Goal: Information Seeking & Learning: Learn about a topic

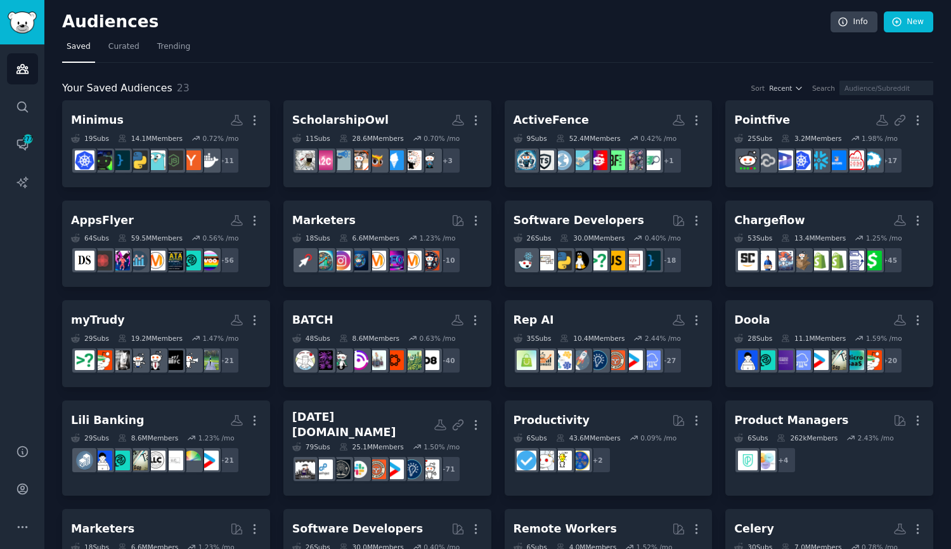
click at [786, 114] on h2 "Pointfive More" at bounding box center [829, 120] width 190 height 22
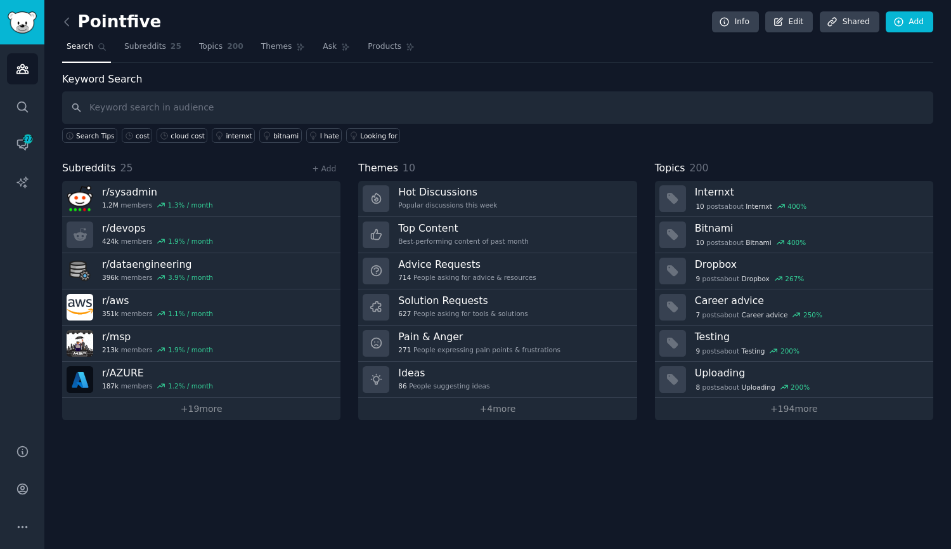
click at [460, 209] on div "Popular discussions this week" at bounding box center [447, 204] width 99 height 9
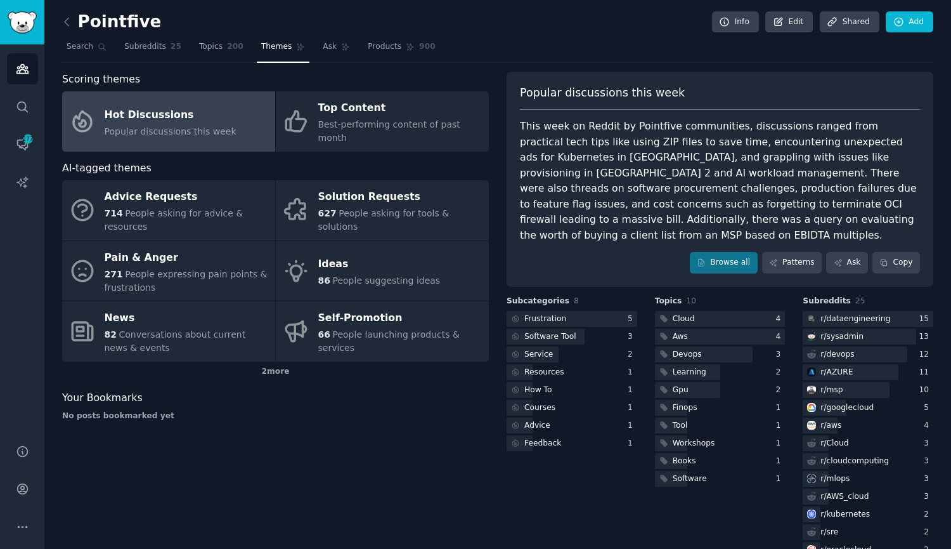
click at [212, 48] on link "Topics 200" at bounding box center [221, 50] width 53 height 26
click at [151, 42] on span "Subreddits" at bounding box center [145, 46] width 42 height 11
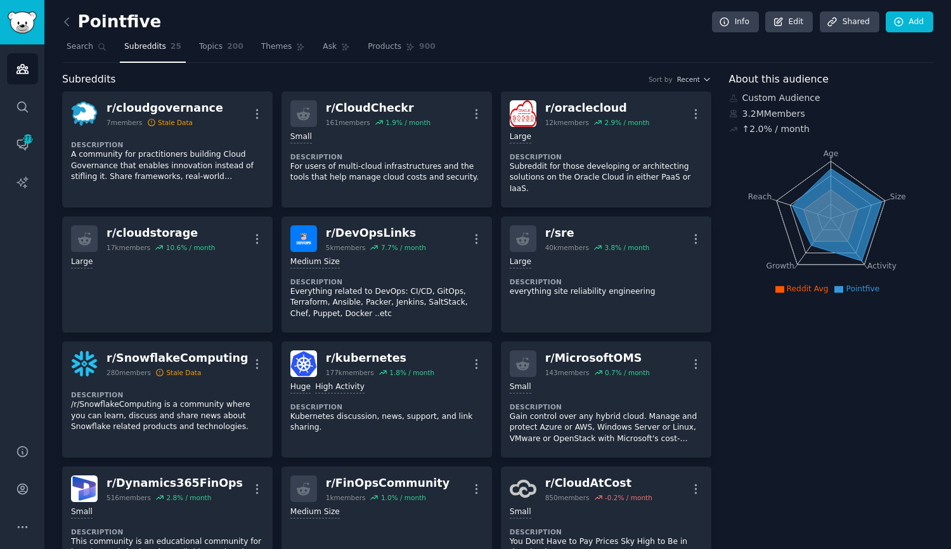
click at [212, 49] on link "Topics 200" at bounding box center [221, 50] width 53 height 26
click at [266, 48] on span "Themes" at bounding box center [276, 46] width 31 height 11
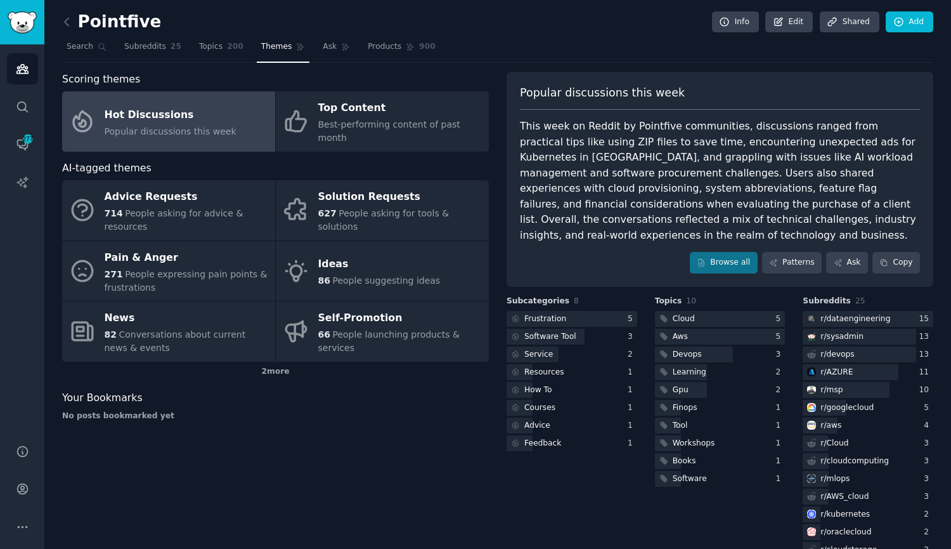
click at [322, 53] on link "Ask" at bounding box center [336, 50] width 36 height 26
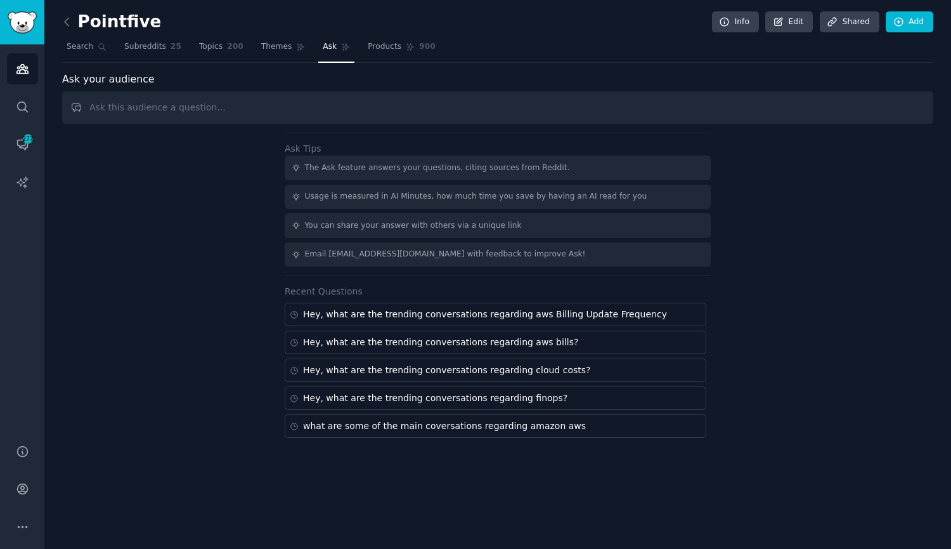
click at [271, 53] on link "Themes" at bounding box center [283, 50] width 53 height 26
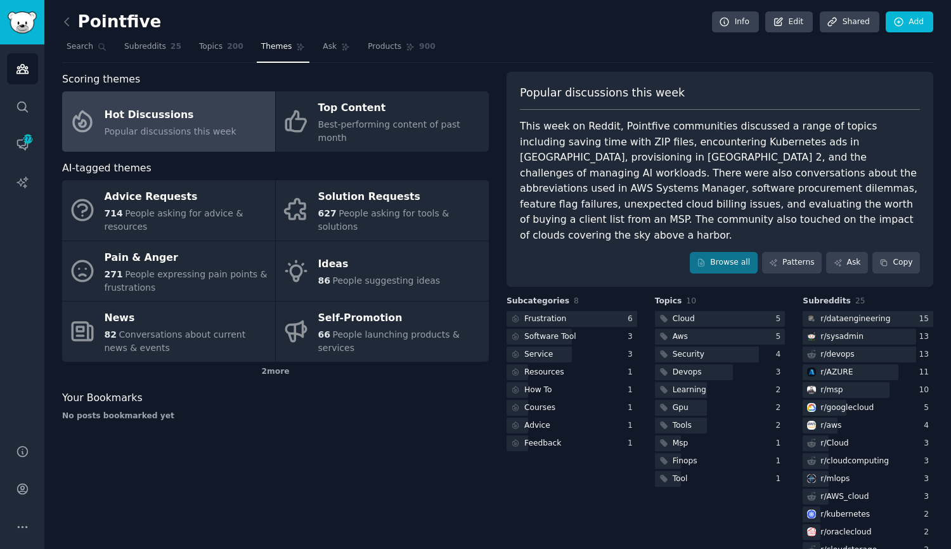
click at [271, 361] on div "2 more" at bounding box center [275, 371] width 427 height 20
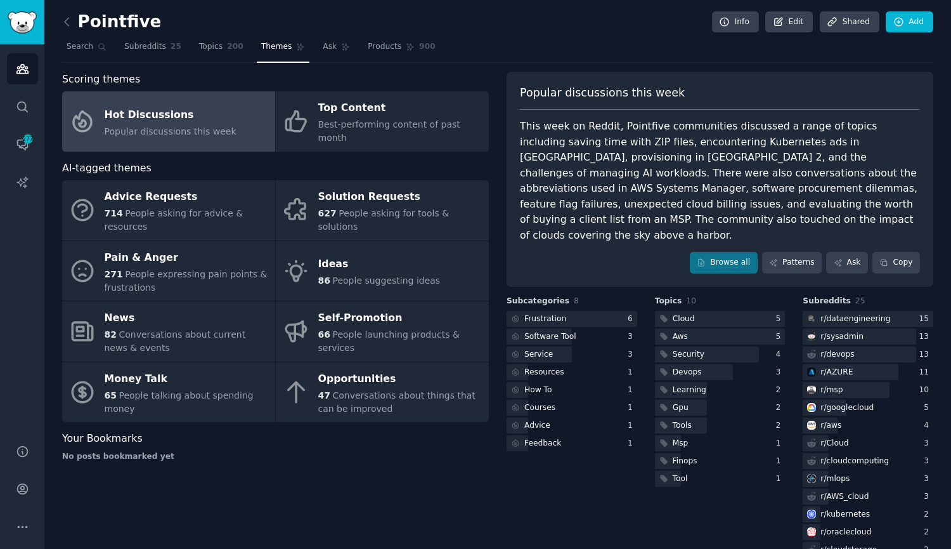
click at [207, 56] on link "Topics 200" at bounding box center [221, 50] width 53 height 26
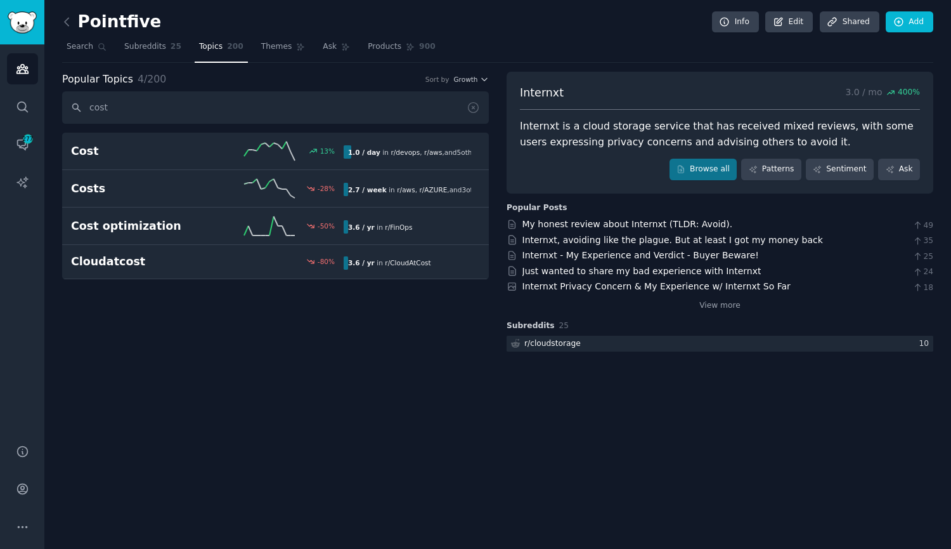
type input "cost"
click at [693, 178] on link "Browse all" at bounding box center [704, 170] width 68 height 22
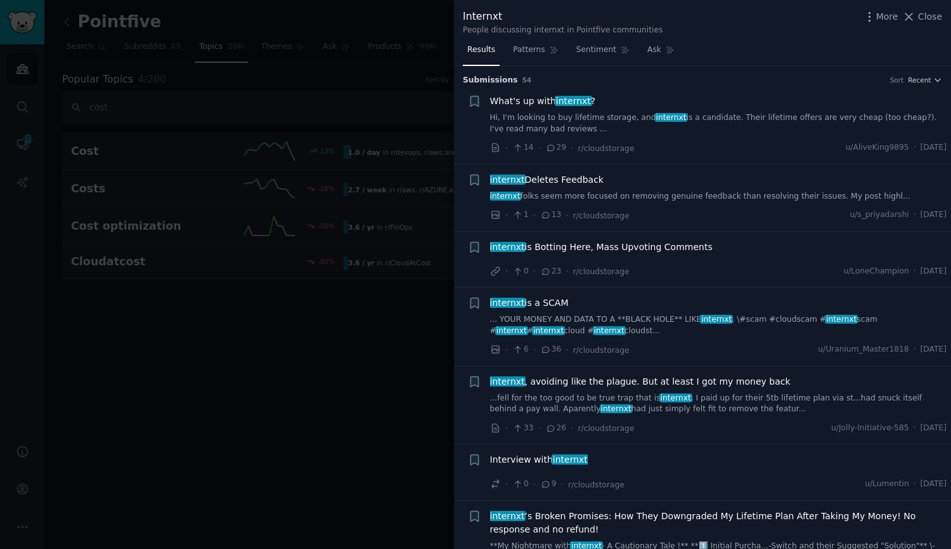
click at [308, 367] on div at bounding box center [475, 274] width 951 height 549
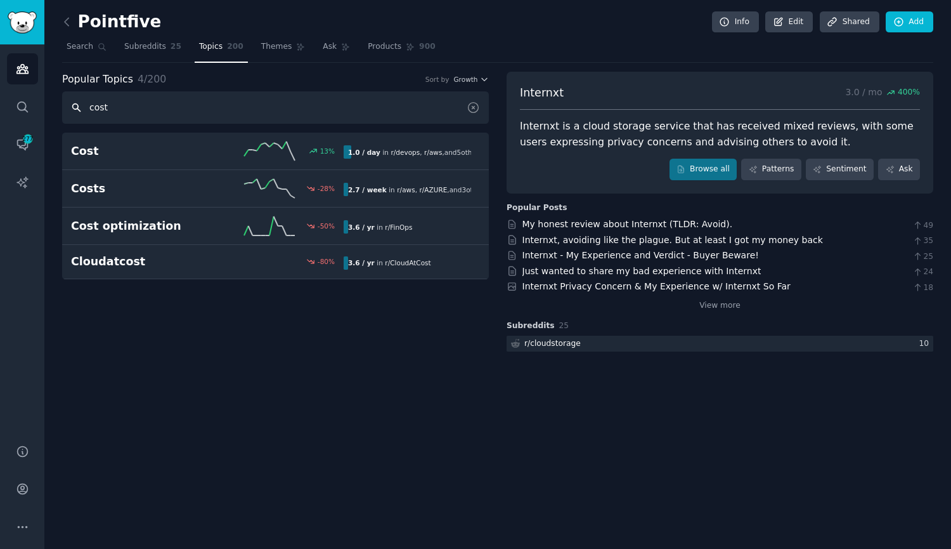
click at [162, 111] on input "cost" at bounding box center [275, 107] width 427 height 32
click at [221, 110] on input "cost" at bounding box center [275, 107] width 427 height 32
click at [79, 155] on h2 "Cost" at bounding box center [139, 151] width 136 height 16
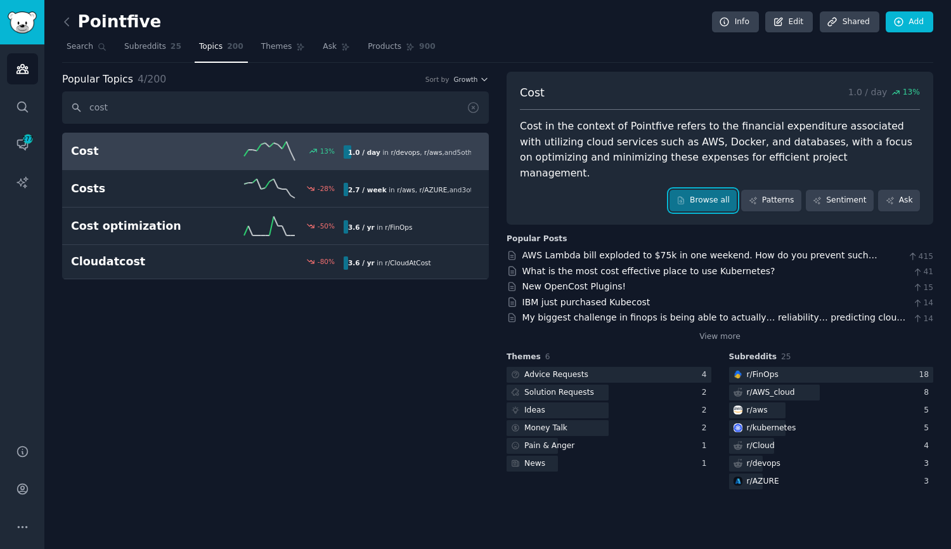
click at [711, 190] on link "Browse all" at bounding box center [704, 201] width 68 height 22
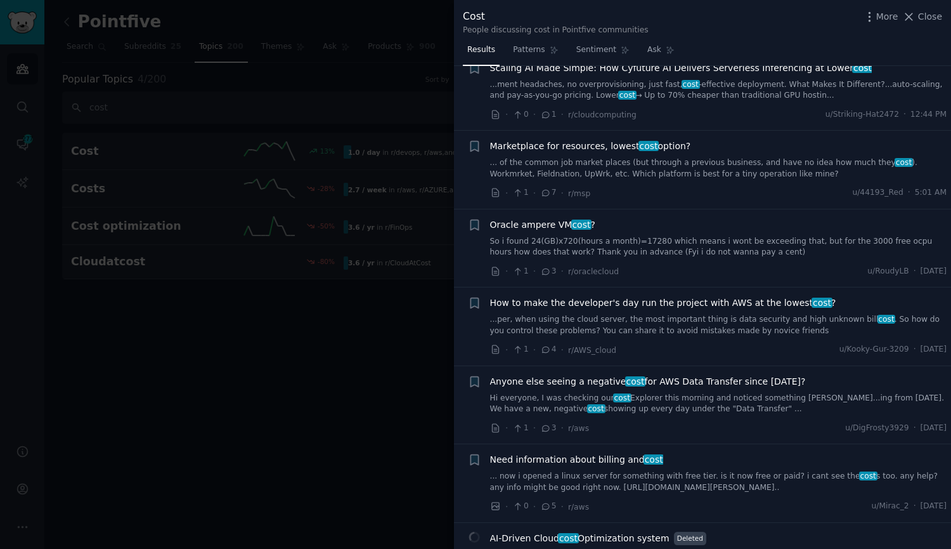
scroll to position [127, 0]
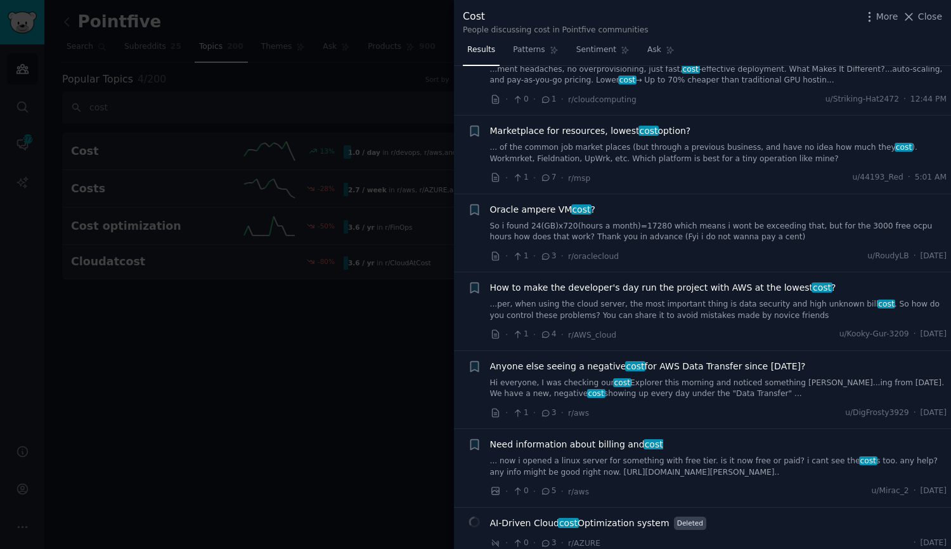
click at [700, 299] on link "...per, when using the cloud server, the most important thing is data security …" at bounding box center [718, 310] width 457 height 22
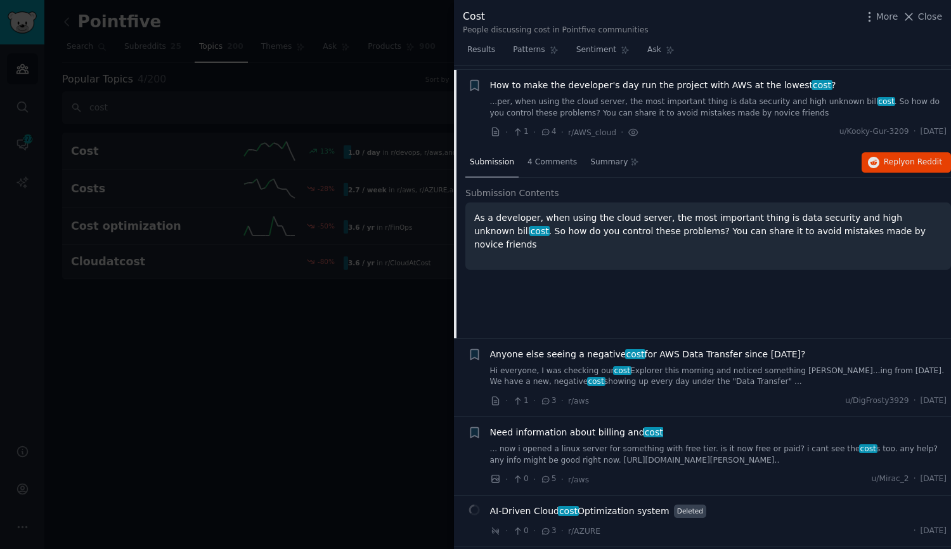
scroll to position [333, 0]
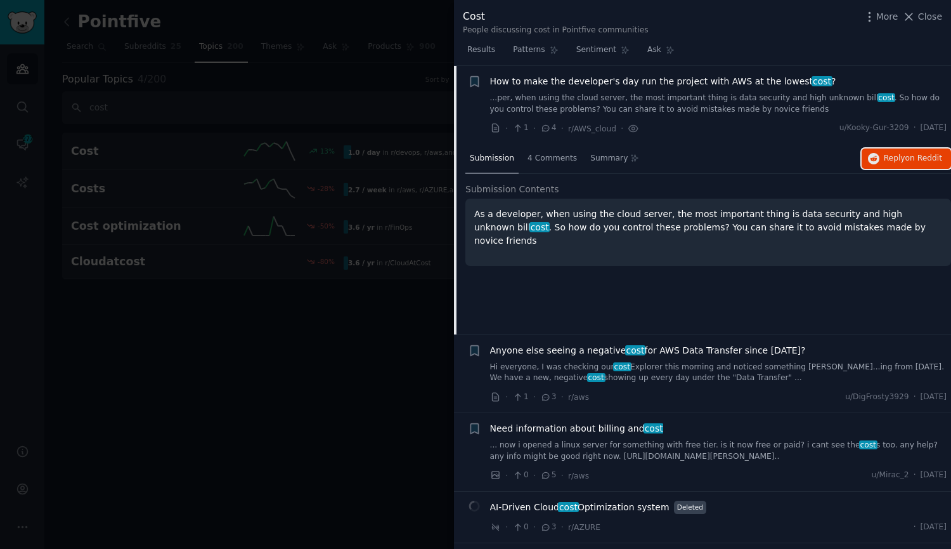
drag, startPoint x: 892, startPoint y: 153, endPoint x: 862, endPoint y: 180, distance: 39.5
click at [892, 153] on span "Reply on Reddit" at bounding box center [913, 158] width 58 height 11
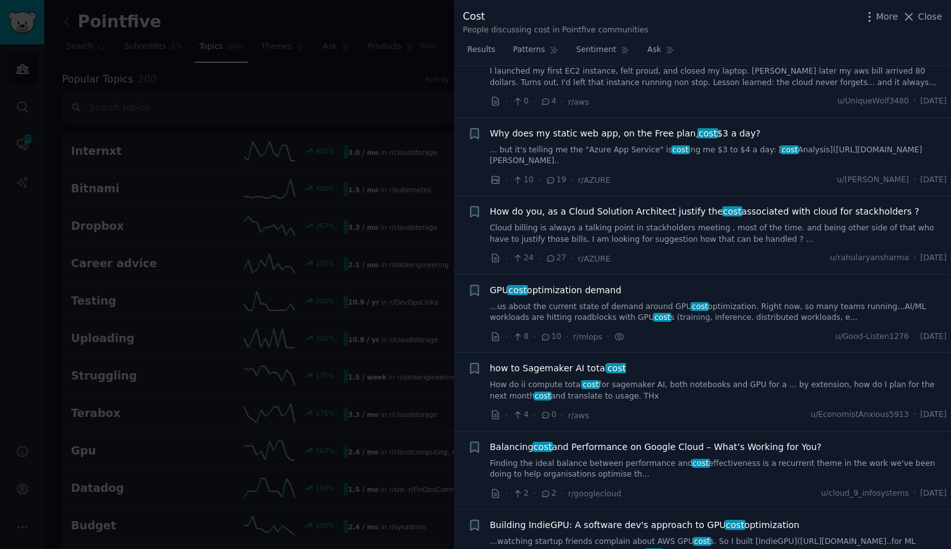
scroll to position [1015, 0]
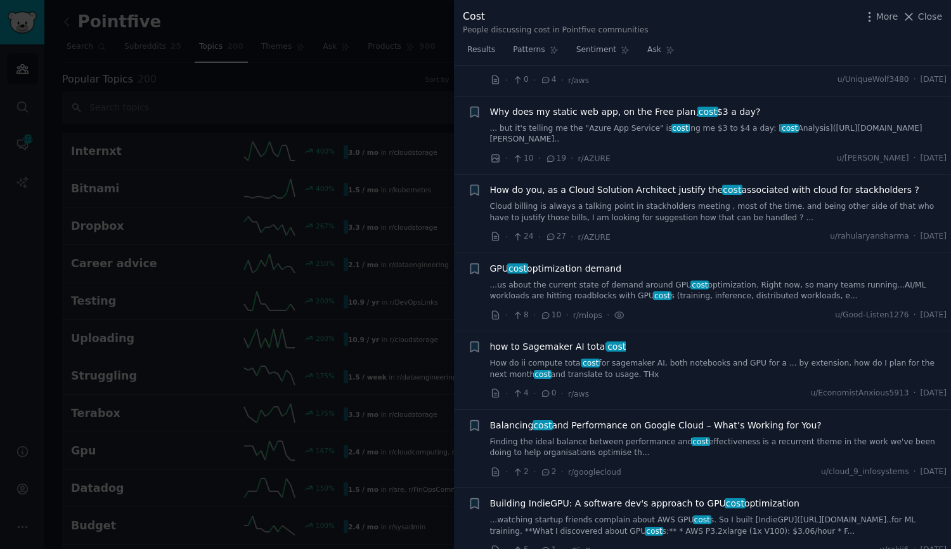
click at [609, 436] on link "Finding the ideal balance between performance and cost effectiveness is a recur…" at bounding box center [718, 447] width 457 height 22
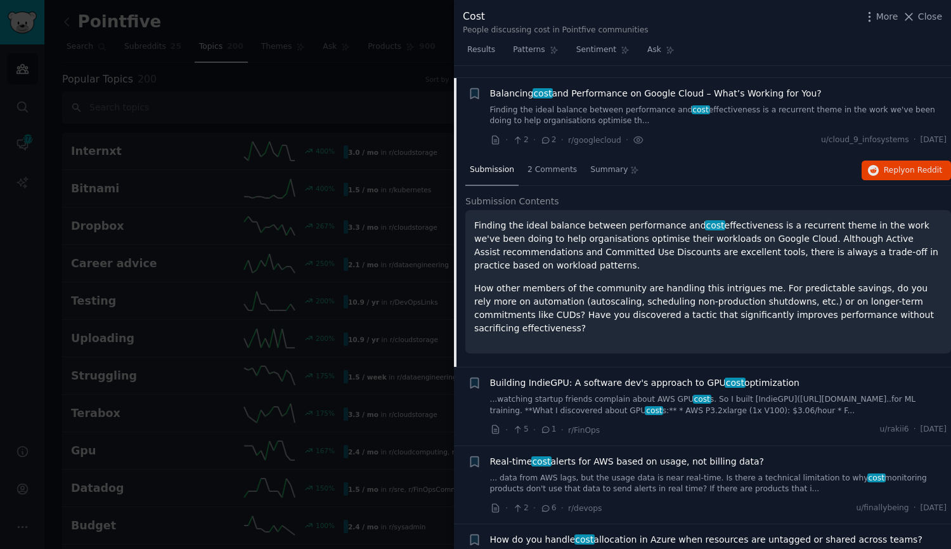
scroll to position [1157, 0]
click at [899, 164] on span "Reply on Reddit" at bounding box center [913, 169] width 58 height 11
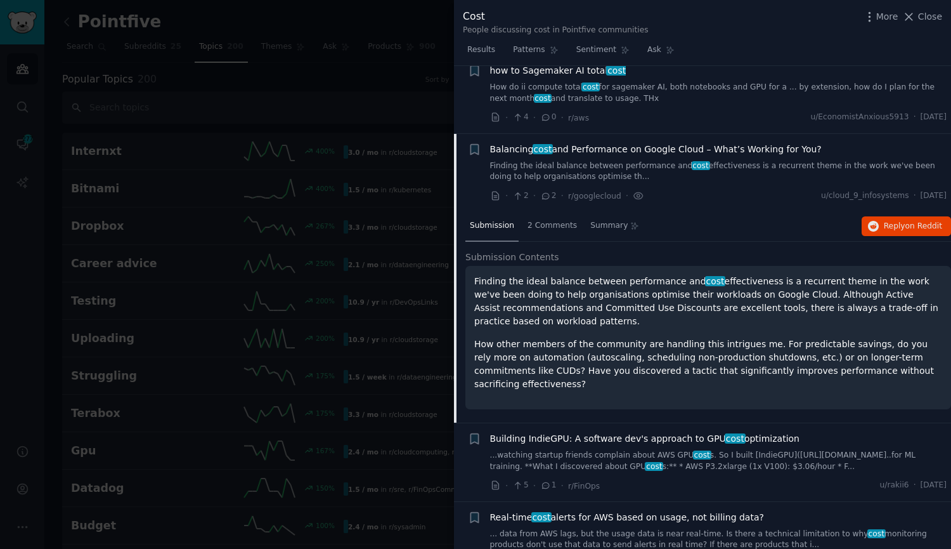
scroll to position [1093, 0]
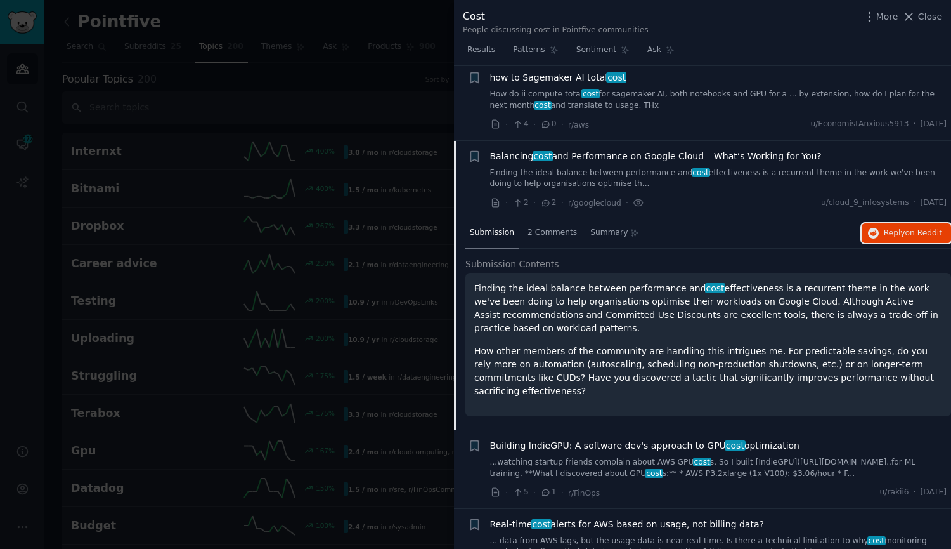
click at [895, 228] on span "Reply on Reddit" at bounding box center [913, 233] width 58 height 11
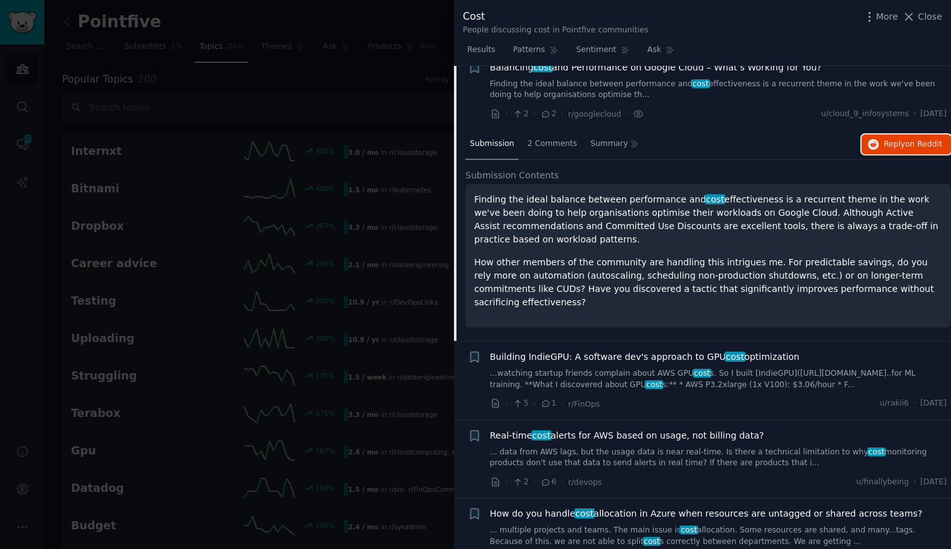
scroll to position [1220, 0]
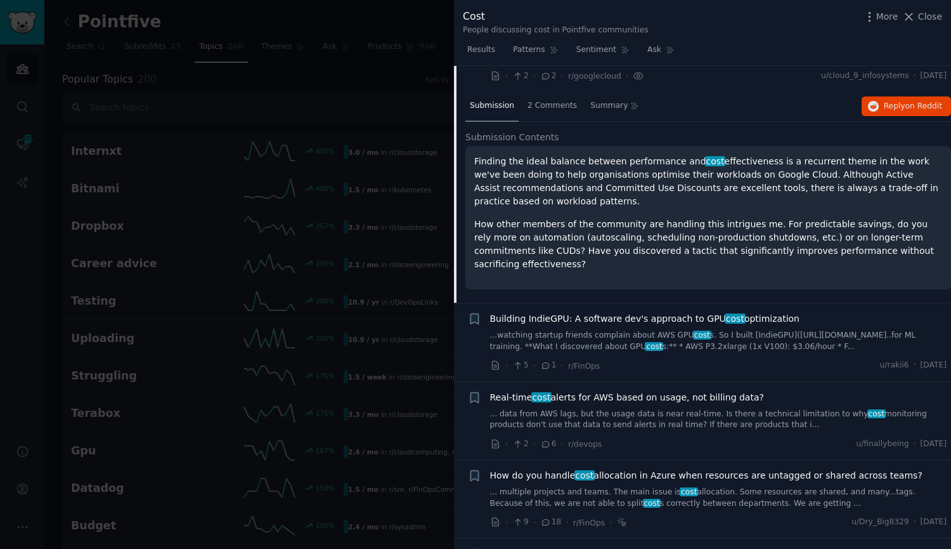
click at [710, 486] on link "... multiple projects and teams. The main issue is cost allocation. Some resour…" at bounding box center [718, 497] width 457 height 22
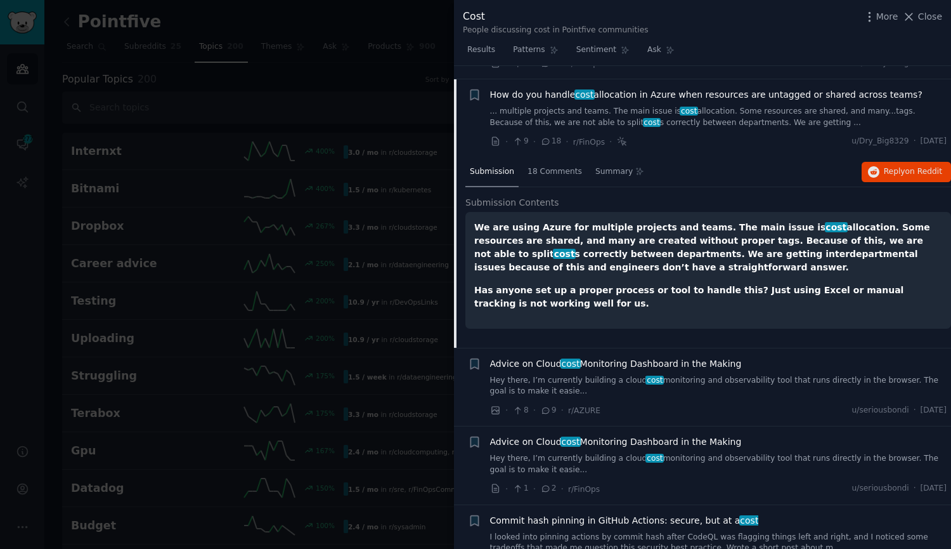
scroll to position [1392, 0]
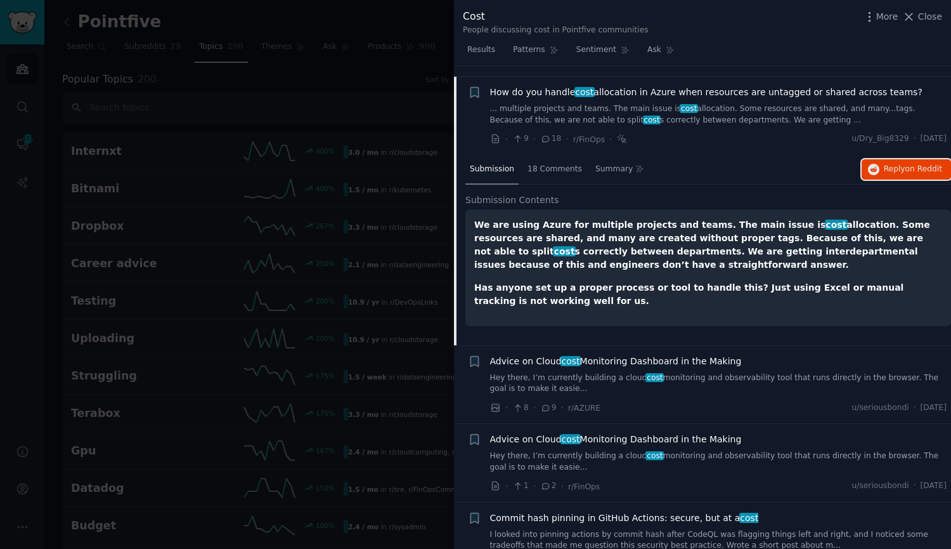
click at [894, 159] on button "Reply on Reddit" at bounding box center [906, 169] width 89 height 20
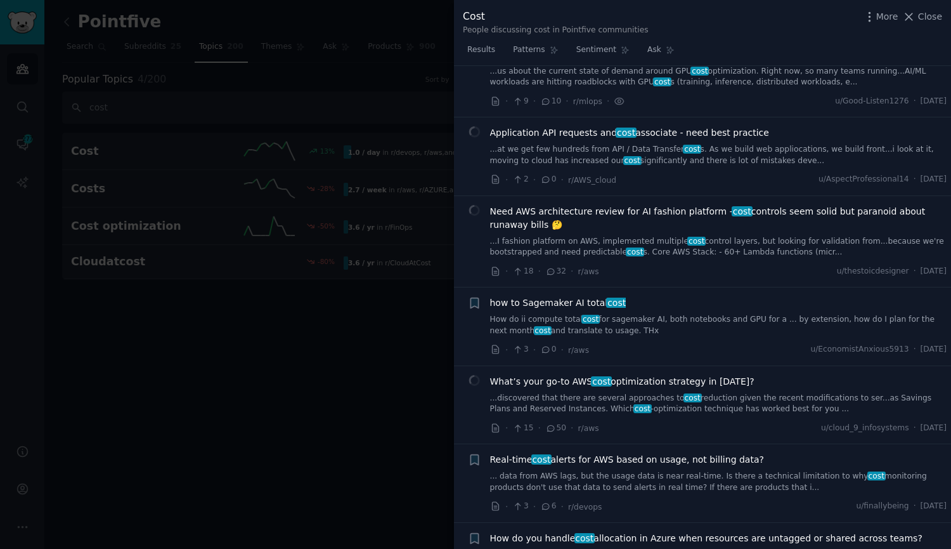
scroll to position [1221, 0]
